Goal: Find specific page/section: Find specific page/section

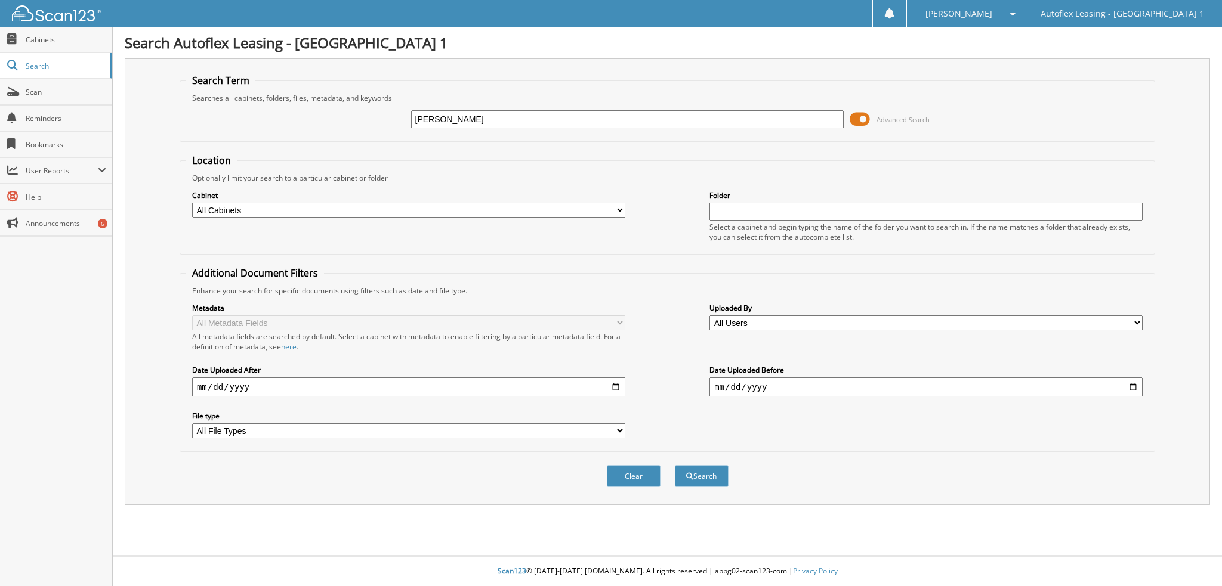
type input "[PERSON_NAME]"
click at [675, 465] on button "Search" at bounding box center [702, 476] width 54 height 22
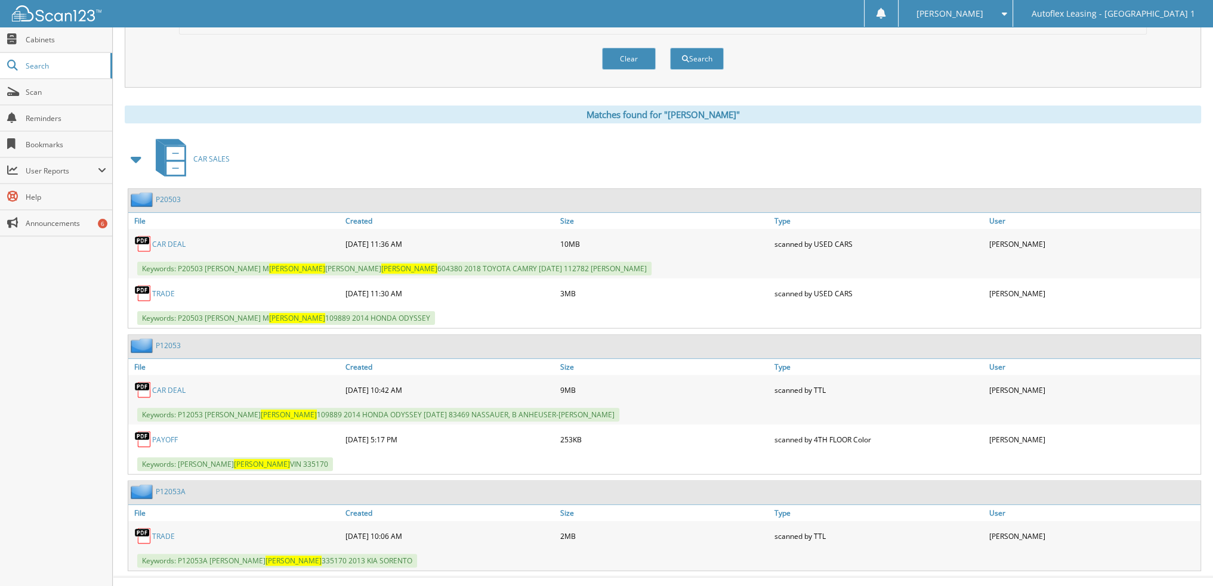
scroll to position [420, 0]
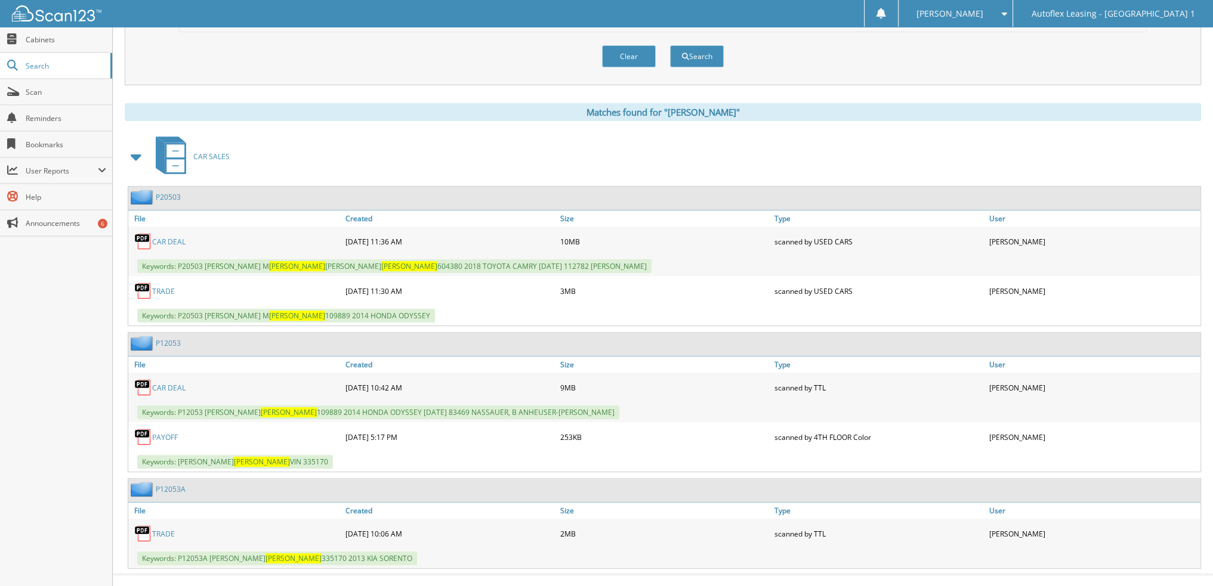
click at [165, 237] on link "CAR DEAL" at bounding box center [168, 242] width 33 height 10
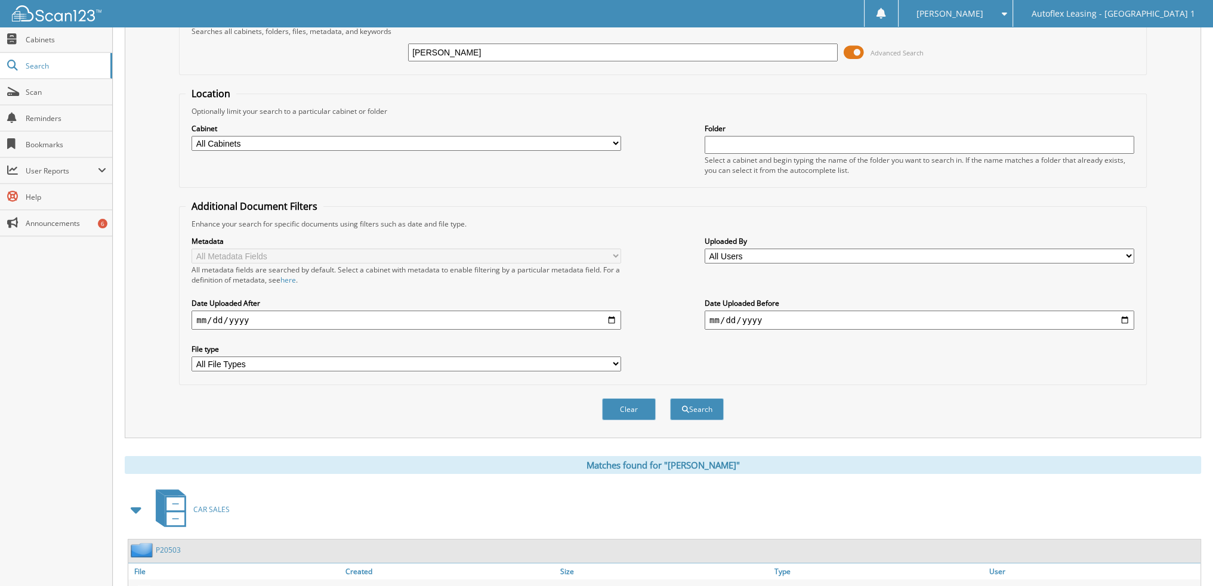
scroll to position [0, 0]
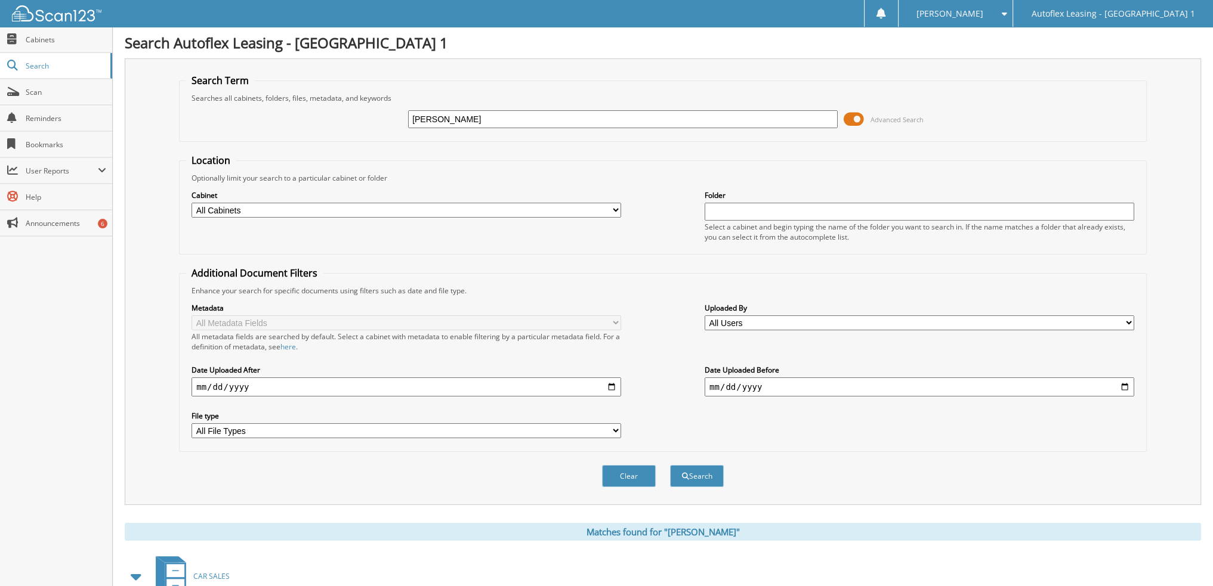
click at [790, 130] on div "verver Advanced Search" at bounding box center [663, 119] width 955 height 32
drag, startPoint x: 790, startPoint y: 130, endPoint x: 781, endPoint y: 121, distance: 13.1
click at [789, 130] on div "verver Advanced Search" at bounding box center [663, 119] width 955 height 32
click at [480, 115] on input "[PERSON_NAME]" at bounding box center [623, 119] width 430 height 18
paste input "3FA6P0D94KR184673"
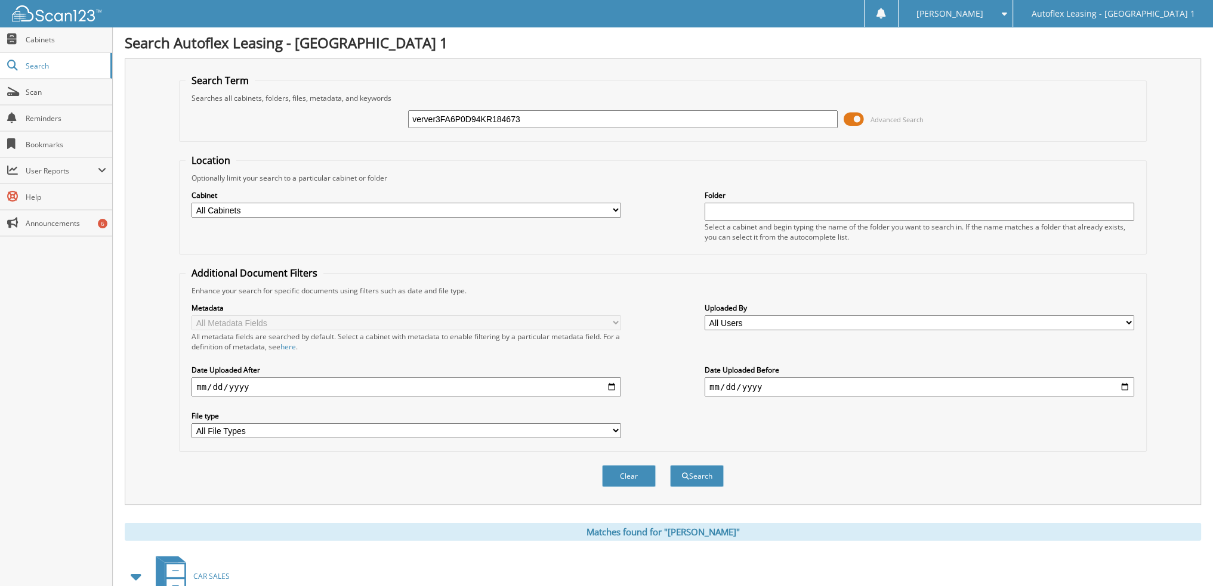
drag, startPoint x: 492, startPoint y: 119, endPoint x: 386, endPoint y: 110, distance: 106.0
click at [386, 110] on div "verver3FA6P0D94KR184673 Advanced Search" at bounding box center [663, 119] width 955 height 32
type input "184673"
click at [866, 109] on div "184673 Advanced Search" at bounding box center [663, 119] width 955 height 32
click at [853, 118] on span at bounding box center [854, 119] width 20 height 18
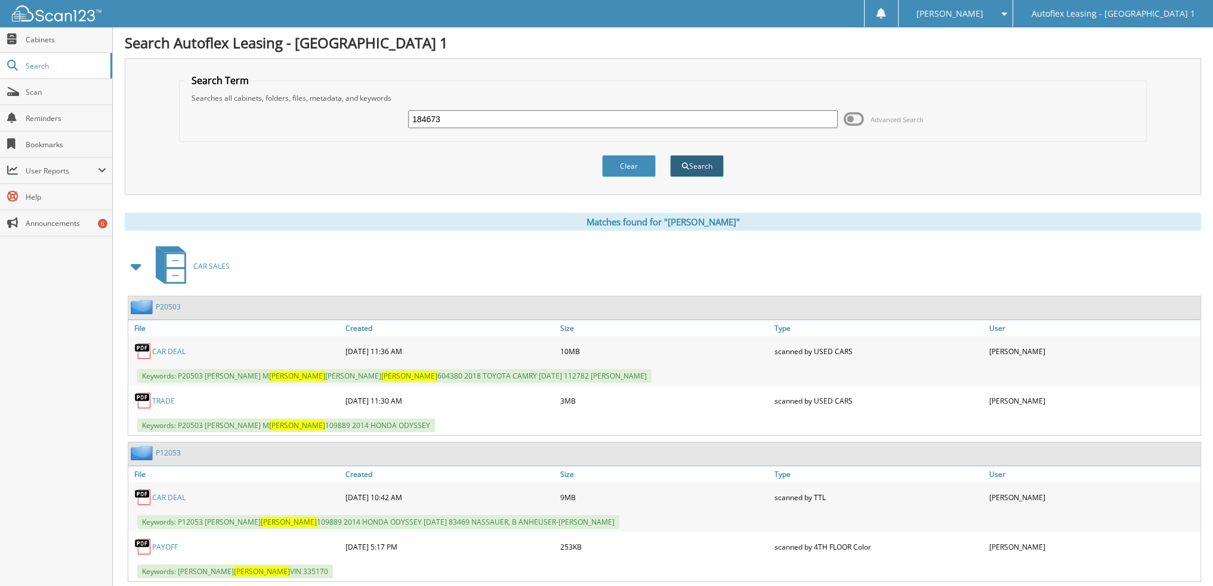
click at [709, 175] on button "Search" at bounding box center [697, 166] width 54 height 22
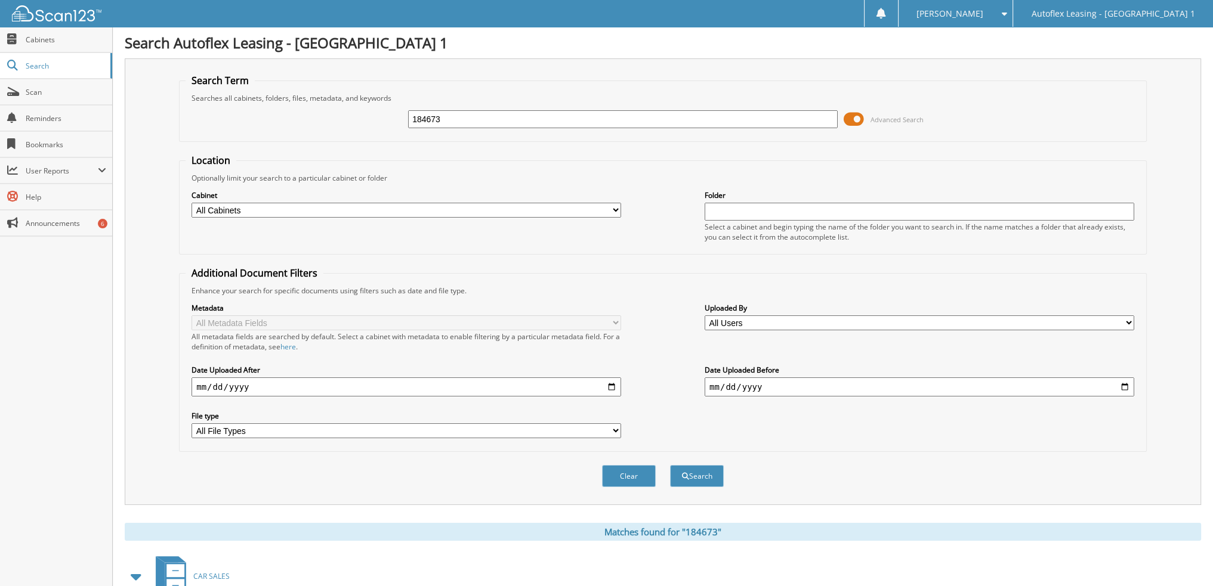
click at [854, 122] on span at bounding box center [854, 119] width 20 height 18
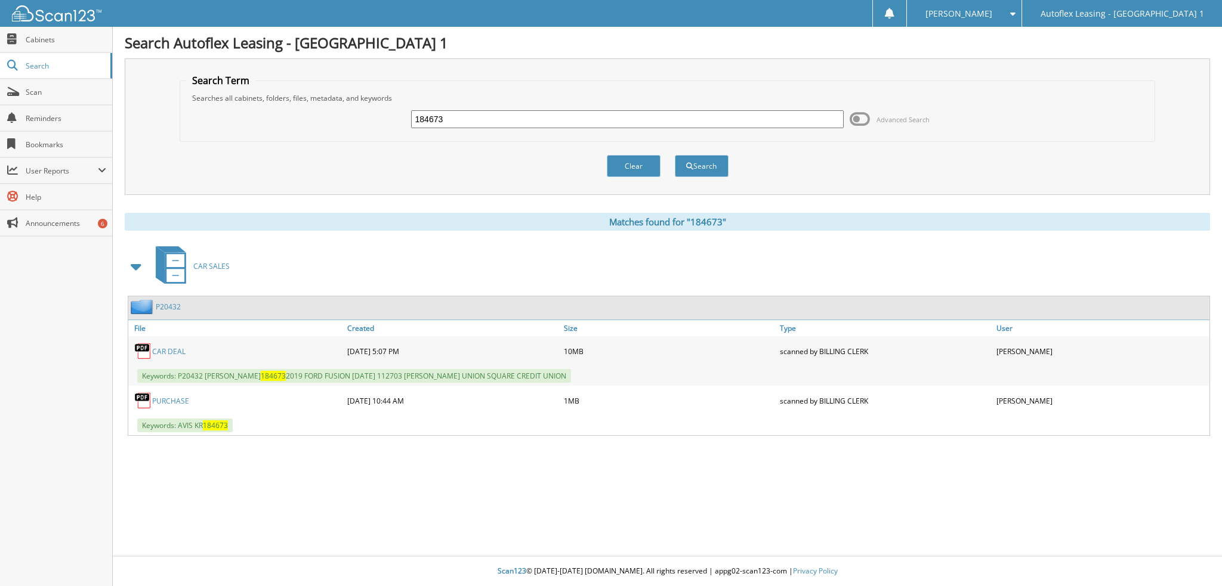
click at [170, 347] on link "CAR DEAL" at bounding box center [168, 352] width 33 height 10
click at [100, 72] on link "Search" at bounding box center [56, 66] width 112 height 26
